Goal: Transaction & Acquisition: Purchase product/service

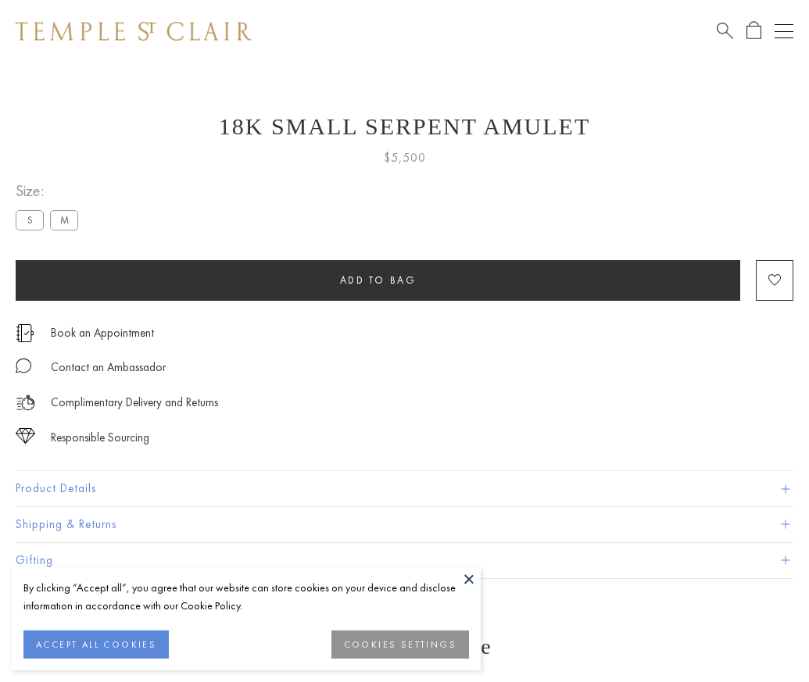
click at [378, 280] on span "Add to bag" at bounding box center [378, 280] width 77 height 13
